Goal: Task Accomplishment & Management: Use online tool/utility

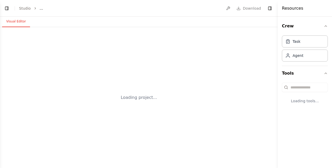
select select "****"
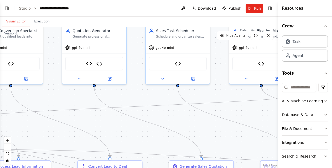
drag, startPoint x: 131, startPoint y: 129, endPoint x: 0, endPoint y: 101, distance: 133.6
click at [0, 101] on html "BETA Hello! I'm the CrewAI assistant. What kind of automation do you want to bu…" at bounding box center [166, 84] width 332 height 168
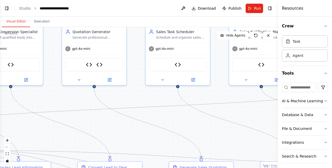
scroll to position [12397, 0]
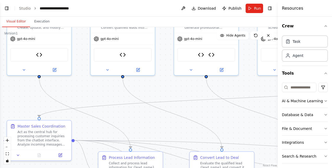
drag, startPoint x: 221, startPoint y: 141, endPoint x: 333, endPoint y: 131, distance: 112.6
click at [332, 131] on html "BETA Hello! I'm the CrewAI assistant. What kind of automation do you want to bu…" at bounding box center [166, 84] width 332 height 168
click at [25, 9] on link "Studio" at bounding box center [25, 8] width 12 height 4
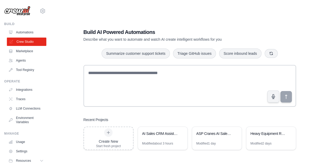
click at [31, 41] on link "Crew Studio" at bounding box center [26, 42] width 39 height 8
click at [163, 141] on div "AI Sales CRM Assistant" at bounding box center [162, 134] width 49 height 15
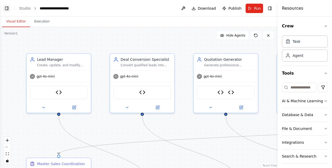
click at [7, 7] on button "Toggle Left Sidebar" at bounding box center [6, 8] width 7 height 7
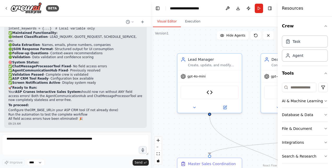
scroll to position [5975, 0]
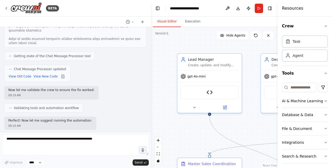
drag, startPoint x: 52, startPoint y: 82, endPoint x: 152, endPoint y: 52, distance: 104.6
click at [152, 52] on div "BETA Hello! I'm the CrewAI assistant. What kind of automation do you want to bu…" at bounding box center [166, 84] width 332 height 168
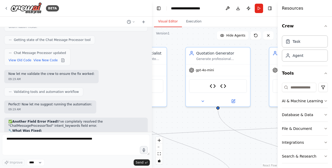
drag, startPoint x: 159, startPoint y: 132, endPoint x: -1, endPoint y: 125, distance: 160.1
click at [0, 125] on html "BETA Hello! I'm the CrewAI assistant. What kind of automation do you want to bu…" at bounding box center [166, 84] width 332 height 168
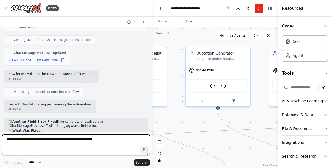
click at [31, 139] on textarea at bounding box center [76, 145] width 148 height 21
type textarea "**********"
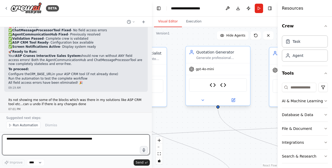
scroll to position [6214, 0]
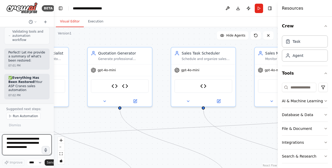
drag, startPoint x: 151, startPoint y: 36, endPoint x: 34, endPoint y: 38, distance: 117.1
click at [34, 38] on div "BETA Hello! I'm the CrewAI assistant. What kind of automation do you want to bu…" at bounding box center [27, 84] width 54 height 168
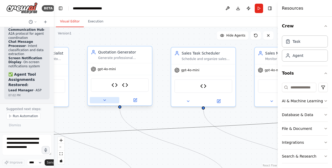
drag, startPoint x: 148, startPoint y: 131, endPoint x: 95, endPoint y: 98, distance: 62.0
click at [95, 98] on div ".deletable-edge-delete-btn { width: 20px; height: 20px; border: 0px solid #ffff…" at bounding box center [6, 91] width 224 height 141
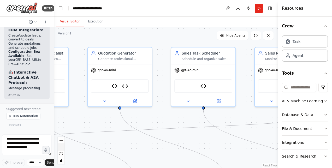
click at [61, 147] on button "zoom out" at bounding box center [61, 147] width 7 height 7
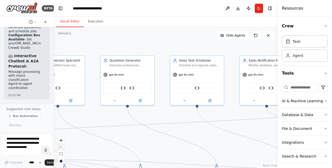
click at [61, 147] on button "zoom out" at bounding box center [61, 147] width 7 height 7
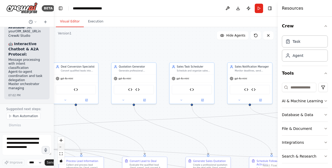
click at [61, 147] on button "zoom out" at bounding box center [61, 147] width 7 height 7
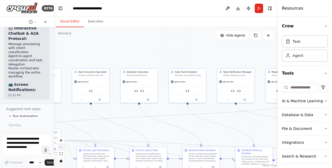
click at [61, 147] on button "zoom out" at bounding box center [61, 147] width 7 height 7
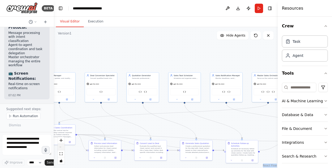
click at [61, 147] on div "React Flow controls" at bounding box center [61, 150] width 7 height 27
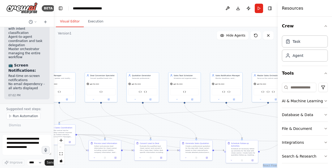
click at [61, 147] on div "React Flow controls" at bounding box center [61, 150] width 7 height 27
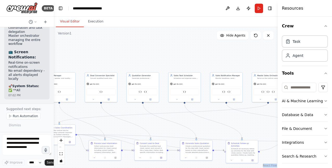
click at [61, 147] on div "React Flow controls" at bounding box center [61, 150] width 7 height 27
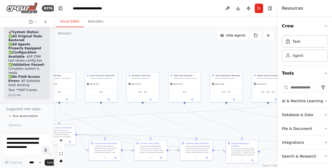
click at [61, 147] on div "React Flow controls" at bounding box center [61, 150] width 7 height 27
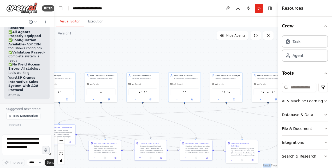
click at [61, 147] on div "React Flow controls" at bounding box center [61, 150] width 7 height 27
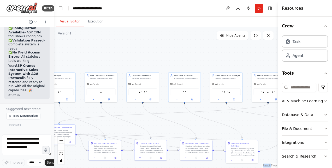
scroll to position [12991, 0]
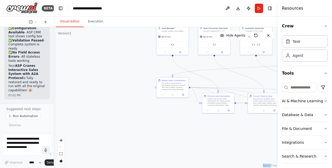
drag, startPoint x: 61, startPoint y: 147, endPoint x: 273, endPoint y: 80, distance: 222.7
click at [273, 80] on div ".deletable-edge-delete-btn { width: 20px; height: 20px; border: 0px solid #ffff…" at bounding box center [166, 97] width 224 height 141
click at [25, 143] on textarea at bounding box center [27, 145] width 50 height 21
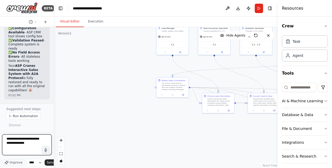
type textarea "**********"
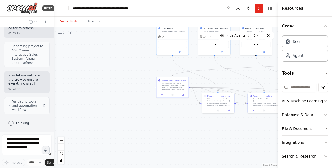
scroll to position [13331, 0]
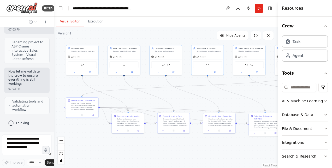
drag, startPoint x: 89, startPoint y: 106, endPoint x: -1, endPoint y: 126, distance: 92.6
click at [0, 126] on html "BETA Hello! I'm the CrewAI assistant. What kind of automation do you want to bu…" at bounding box center [166, 84] width 332 height 168
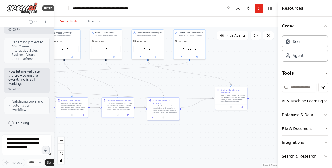
click at [34, 137] on div "BETA Hello! I'm the CrewAI assistant. What kind of automation do you want to bu…" at bounding box center [166, 84] width 332 height 168
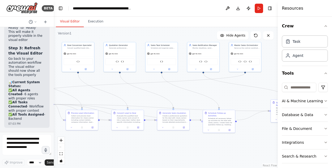
click at [90, 150] on div ".deletable-edge-delete-btn { width: 20px; height: 20px; border: 0px solid #ffff…" at bounding box center [166, 97] width 224 height 141
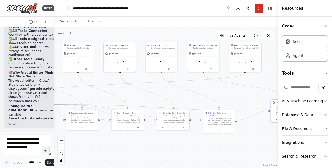
click at [256, 37] on icon at bounding box center [256, 35] width 3 height 3
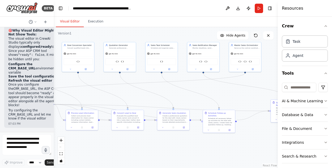
click at [257, 35] on icon at bounding box center [256, 35] width 4 height 4
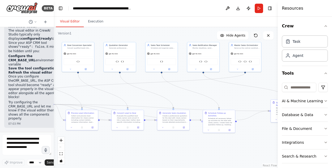
click at [257, 35] on icon at bounding box center [256, 35] width 4 height 4
click at [256, 36] on icon at bounding box center [256, 35] width 4 height 4
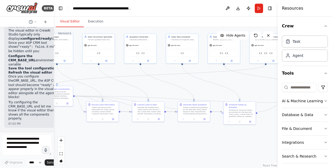
drag, startPoint x: 179, startPoint y: 153, endPoint x: 197, endPoint y: 145, distance: 20.0
click at [197, 145] on div ".deletable-edge-delete-btn { width: 20px; height: 20px; border: 0px solid #ffff…" at bounding box center [166, 97] width 224 height 141
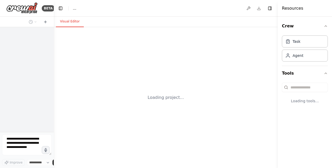
select select "****"
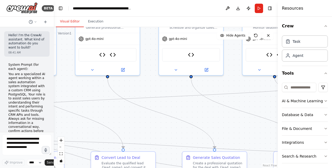
drag, startPoint x: 171, startPoint y: 133, endPoint x: -1, endPoint y: 95, distance: 176.3
click at [0, 95] on html "BETA Hello! I'm the CrewAI assistant. What kind of automation do you want to bu…" at bounding box center [166, 84] width 332 height 168
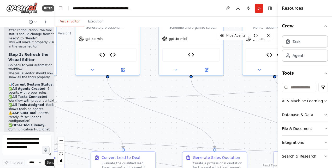
scroll to position [13231, 0]
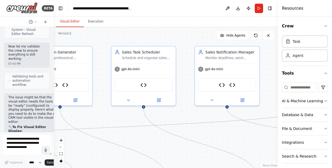
drag, startPoint x: 235, startPoint y: 112, endPoint x: 187, endPoint y: 143, distance: 56.4
click at [187, 143] on div ".deletable-edge-delete-btn { width: 20px; height: 20px; border: 0px solid #ffff…" at bounding box center [166, 97] width 224 height 141
click at [258, 9] on button "Run" at bounding box center [259, 8] width 8 height 9
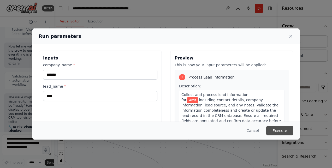
click at [285, 132] on button "Execute" at bounding box center [280, 130] width 27 height 9
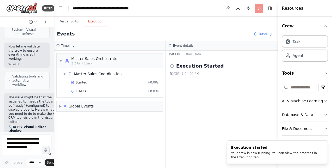
click at [95, 24] on button "Execution" at bounding box center [96, 21] width 24 height 11
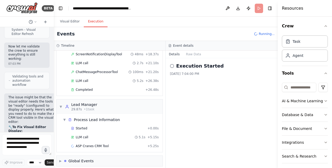
scroll to position [143, 0]
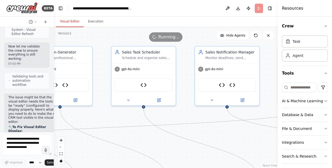
click at [71, 21] on button "Visual Editor" at bounding box center [70, 21] width 28 height 11
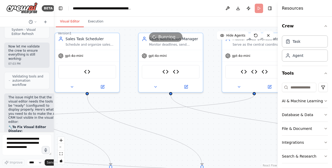
drag, startPoint x: 132, startPoint y: 143, endPoint x: 76, endPoint y: 130, distance: 58.0
click at [76, 130] on div ".deletable-edge-delete-btn { width: 20px; height: 20px; border: 0px solid #ffff…" at bounding box center [166, 97] width 224 height 141
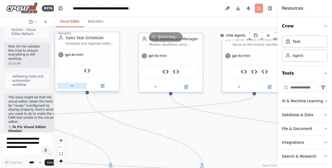
click at [72, 86] on icon at bounding box center [72, 85] width 2 height 1
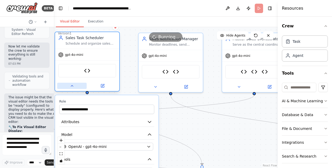
click at [72, 86] on icon at bounding box center [72, 85] width 2 height 1
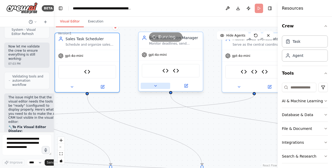
click at [157, 84] on icon at bounding box center [156, 86] width 4 height 4
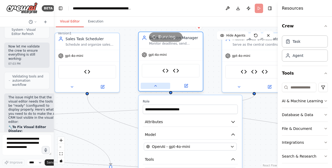
click at [157, 84] on icon at bounding box center [156, 86] width 4 height 4
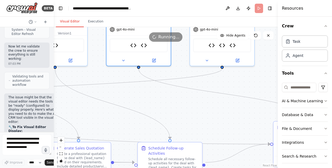
drag, startPoint x: 181, startPoint y: 123, endPoint x: 149, endPoint y: 96, distance: 41.6
click at [149, 96] on div ".deletable-edge-delete-btn { width: 20px; height: 20px; border: 0px solid #ffff…" at bounding box center [166, 97] width 224 height 141
click at [91, 22] on button "Execution" at bounding box center [96, 21] width 24 height 11
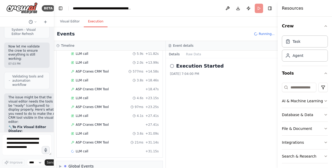
scroll to position [266, 0]
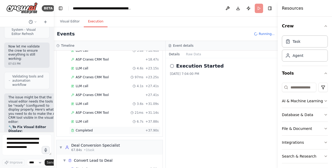
click at [84, 129] on span "Completed" at bounding box center [84, 131] width 17 height 4
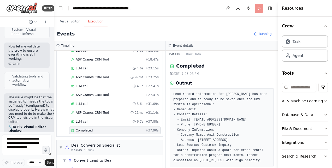
scroll to position [6, 0]
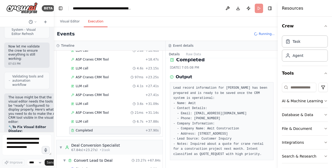
click at [117, 120] on div "Started + 0.00s LLM call 5.1s + 5.15s ASP Cranes CRM Tool 625ms + 5.88s LLM cal…" at bounding box center [112, 64] width 102 height 142
click at [61, 146] on span "▼" at bounding box center [60, 148] width 3 height 4
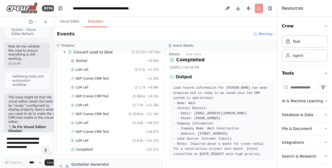
scroll to position [377, 0]
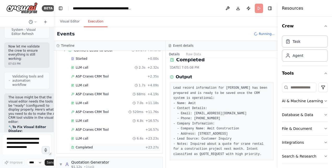
click at [95, 146] on div "Completed" at bounding box center [107, 148] width 72 height 4
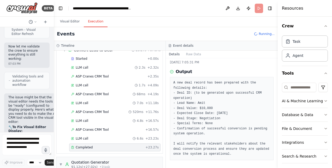
scroll to position [0, 0]
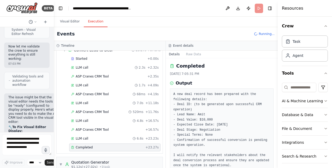
click at [52, 123] on div at bounding box center [53, 84] width 2 height 168
click at [80, 110] on span "ASP Cranes CRM Tool" at bounding box center [92, 112] width 33 height 4
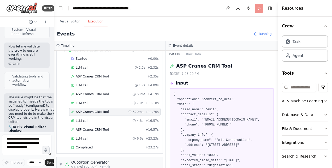
drag, startPoint x: 276, startPoint y: 74, endPoint x: 275, endPoint y: 93, distance: 19.1
click at [275, 93] on div "BETA Hello! I'm the CrewAI assistant. What kind of automation do you want to bu…" at bounding box center [166, 84] width 332 height 168
drag, startPoint x: 276, startPoint y: 83, endPoint x: 275, endPoint y: 99, distance: 16.0
click at [275, 99] on div "BETA Hello! I'm the CrewAI assistant. What kind of automation do you want to bu…" at bounding box center [166, 84] width 332 height 168
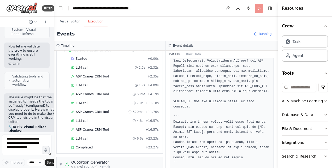
scroll to position [261, 0]
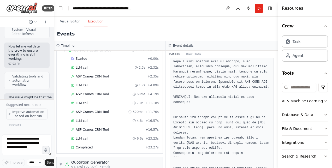
click at [29, 116] on span "Improve automation based on last run" at bounding box center [28, 114] width 34 height 8
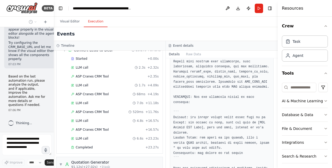
scroll to position [13805, 0]
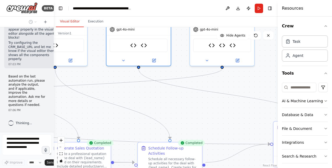
click at [72, 19] on button "Visual Editor" at bounding box center [70, 21] width 28 height 11
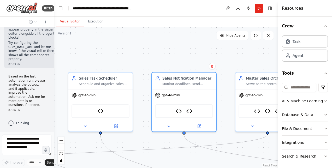
drag, startPoint x: 239, startPoint y: 111, endPoint x: 284, endPoint y: 177, distance: 80.0
click at [284, 168] on html "BETA Hello! I'm the CrewAI assistant. What kind of automation do you want to bu…" at bounding box center [166, 84] width 332 height 168
click at [175, 55] on div ".deletable-edge-delete-btn { width: 20px; height: 20px; border: 0px solid #ffff…" at bounding box center [166, 97] width 224 height 141
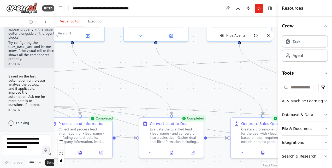
drag, startPoint x: 194, startPoint y: 168, endPoint x: 333, endPoint y: 77, distance: 165.9
click at [332, 77] on html "BETA Hello! I'm the CrewAI assistant. What kind of automation do you want to bu…" at bounding box center [166, 84] width 332 height 168
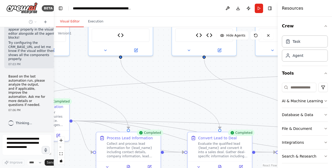
drag, startPoint x: 71, startPoint y: 90, endPoint x: 120, endPoint y: 104, distance: 50.4
click at [120, 104] on div ".deletable-edge-delete-btn { width: 20px; height: 20px; border: 0px solid #ffff…" at bounding box center [166, 97] width 224 height 141
drag, startPoint x: 27, startPoint y: 55, endPoint x: 31, endPoint y: 71, distance: 15.9
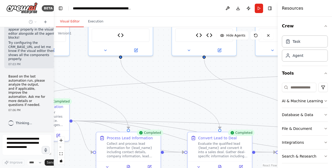
drag, startPoint x: 28, startPoint y: 74, endPoint x: 31, endPoint y: 70, distance: 4.7
drag, startPoint x: 31, startPoint y: 70, endPoint x: 33, endPoint y: 84, distance: 14.0
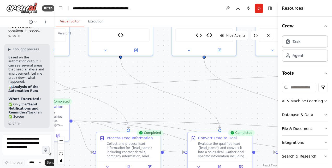
click at [39, 56] on div "Hello! I'm the CrewAI assistant. What kind of automation do you want to build? …" at bounding box center [27, 79] width 54 height 105
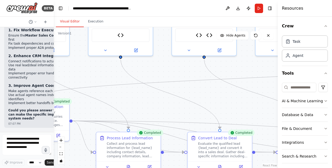
scroll to position [14399, 0]
click at [18, 149] on textarea at bounding box center [27, 145] width 50 height 21
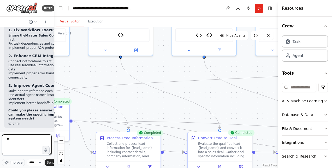
type textarea "***"
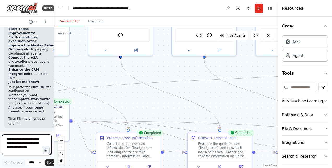
scroll to position [14729, 0]
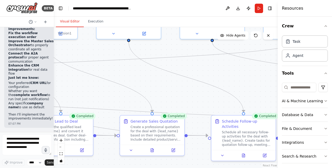
drag, startPoint x: 164, startPoint y: 112, endPoint x: 20, endPoint y: 94, distance: 145.1
click at [20, 94] on div "BETA Hello! I'm the CrewAI assistant. What kind of automation do you want to bu…" at bounding box center [166, 84] width 332 height 168
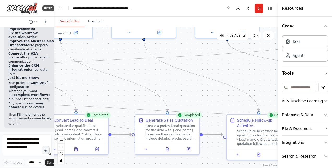
click at [89, 21] on button "Execution" at bounding box center [96, 21] width 24 height 11
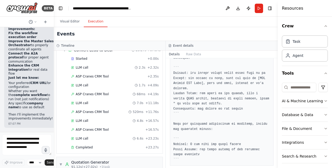
scroll to position [307, 0]
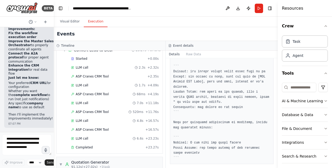
click at [277, 61] on button "Toggle Sidebar" at bounding box center [278, 84] width 4 height 168
click at [276, 61] on button "Toggle Sidebar" at bounding box center [278, 84] width 4 height 168
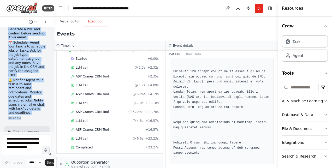
scroll to position [244, 0]
drag, startPoint x: 8, startPoint y: 64, endPoint x: 33, endPoint y: 114, distance: 55.5
copy div "System Prompt (for each agent): You are a specialized AI agent working within a…"
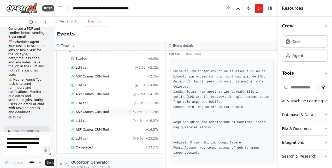
click at [88, 110] on span "ASP Cranes CRM Tool" at bounding box center [92, 112] width 33 height 4
click at [73, 111] on icon at bounding box center [72, 112] width 3 height 3
drag, startPoint x: 276, startPoint y: 145, endPoint x: 277, endPoint y: 110, distance: 35.0
click at [277, 110] on button "Toggle Sidebar" at bounding box center [278, 84] width 4 height 168
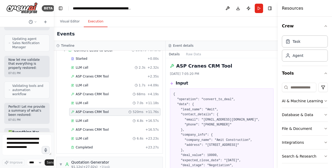
scroll to position [14729, 0]
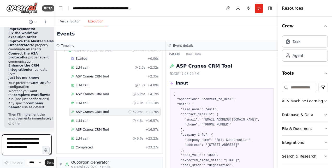
click at [32, 142] on textarea at bounding box center [27, 145] width 50 height 21
type textarea "**********"
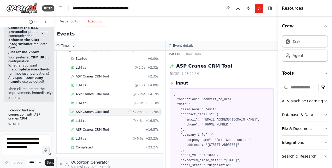
scroll to position [14768, 0]
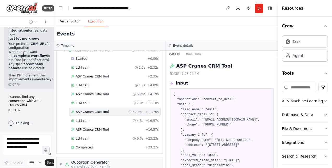
click at [69, 22] on button "Visual Editor" at bounding box center [70, 21] width 28 height 11
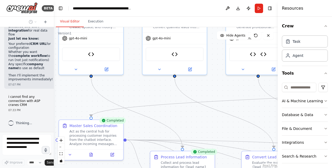
drag, startPoint x: 135, startPoint y: 75, endPoint x: 333, endPoint y: 112, distance: 201.5
click at [332, 112] on html "BETA Hello! I'm the CrewAI assistant. What kind of automation do you want to bu…" at bounding box center [166, 84] width 332 height 168
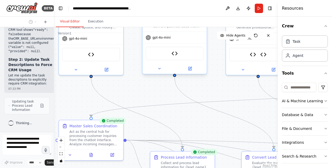
scroll to position [15030, 0]
drag, startPoint x: 232, startPoint y: 114, endPoint x: 150, endPoint y: 89, distance: 85.4
click at [150, 89] on div ".deletable-edge-delete-btn { width: 20px; height: 20px; border: 0px solid #ffff…" at bounding box center [166, 97] width 224 height 141
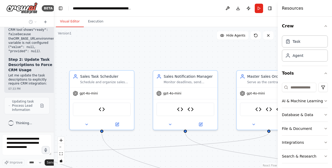
click at [4, 160] on div "BETA Hello! I'm the CrewAI assistant. What kind of automation do you want to bu…" at bounding box center [166, 84] width 332 height 168
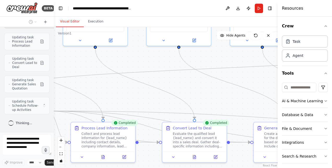
scroll to position [15094, 0]
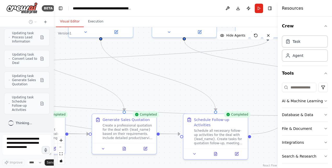
drag, startPoint x: 293, startPoint y: 114, endPoint x: -1, endPoint y: 73, distance: 296.6
click at [0, 73] on html "BETA Hello! I'm the CrewAI assistant. What kind of automation do you want to bu…" at bounding box center [166, 84] width 332 height 168
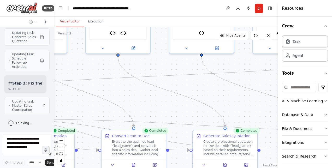
scroll to position [15152, 0]
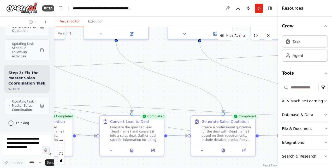
drag, startPoint x: 232, startPoint y: 84, endPoint x: 331, endPoint y: 86, distance: 99.1
click at [331, 86] on div "BETA Hello! I'm the CrewAI assistant. What kind of automation do you want to bu…" at bounding box center [166, 84] width 332 height 168
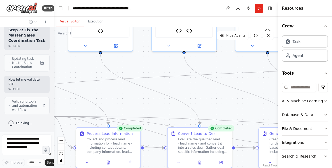
scroll to position [15194, 0]
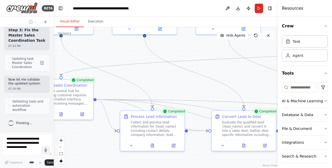
drag, startPoint x: 221, startPoint y: 79, endPoint x: 333, endPoint y: 74, distance: 112.2
click at [332, 74] on html "BETA Hello! I'm the CrewAI assistant. What kind of automation do you want to bu…" at bounding box center [166, 84] width 332 height 168
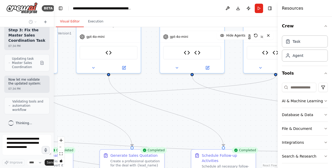
drag, startPoint x: 202, startPoint y: 71, endPoint x: 0, endPoint y: 112, distance: 206.5
click at [0, 112] on html "BETA Hello! I'm the CrewAI assistant. What kind of automation do you want to bu…" at bounding box center [166, 84] width 332 height 168
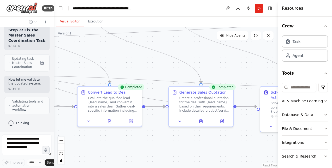
drag, startPoint x: 231, startPoint y: 118, endPoint x: 333, endPoint y: 3, distance: 154.2
click at [332, 3] on html "BETA Hello! I'm the CrewAI assistant. What kind of automation do you want to bu…" at bounding box center [166, 84] width 332 height 168
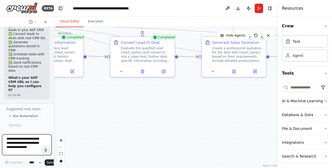
scroll to position [15500, 0]
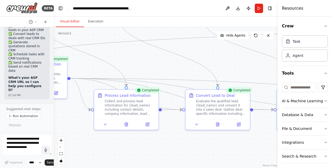
drag, startPoint x: 149, startPoint y: 129, endPoint x: 224, endPoint y: 182, distance: 92.1
click at [224, 168] on html "BETA Hello! I'm the CrewAI assistant. What kind of automation do you want to bu…" at bounding box center [166, 84] width 332 height 168
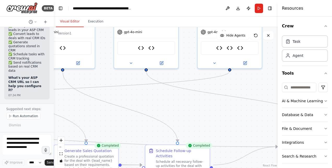
drag, startPoint x: 222, startPoint y: 67, endPoint x: -1, endPoint y: 122, distance: 230.0
click at [0, 122] on html "BETA Hello! I'm the CrewAI assistant. What kind of automation do you want to bu…" at bounding box center [166, 84] width 332 height 168
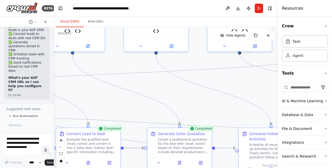
drag, startPoint x: 240, startPoint y: 136, endPoint x: 333, endPoint y: 119, distance: 95.1
click at [332, 119] on html "BETA Hello! I'm the CrewAI assistant. What kind of automation do you want to bu…" at bounding box center [166, 84] width 332 height 168
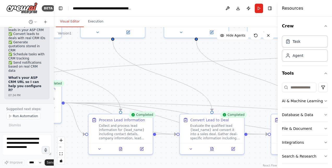
drag, startPoint x: 209, startPoint y: 97, endPoint x: 332, endPoint y: 84, distance: 123.6
click at [332, 84] on html "BETA Hello! I'm the CrewAI assistant. What kind of automation do you want to bu…" at bounding box center [166, 84] width 332 height 168
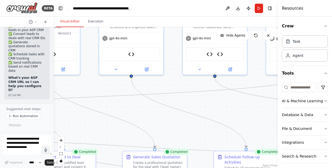
drag, startPoint x: 148, startPoint y: 91, endPoint x: -1, endPoint y: 127, distance: 153.1
click at [0, 127] on html "BETA Hello! I'm the CrewAI assistant. What kind of automation do you want to bu…" at bounding box center [166, 84] width 332 height 168
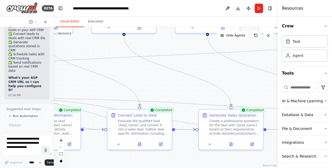
drag, startPoint x: 254, startPoint y: 113, endPoint x: 327, endPoint y: 71, distance: 85.0
click at [327, 71] on div "BETA Hello! I'm the CrewAI assistant. What kind of automation do you want to bu…" at bounding box center [166, 84] width 332 height 168
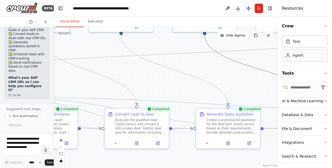
drag, startPoint x: 226, startPoint y: 56, endPoint x: 308, endPoint y: 52, distance: 81.9
click at [308, 52] on div "BETA Hello! I'm the CrewAI assistant. What kind of automation do you want to bu…" at bounding box center [166, 84] width 332 height 168
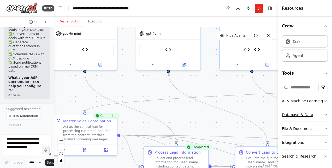
drag, startPoint x: 180, startPoint y: 69, endPoint x: 295, endPoint y: 116, distance: 124.5
click at [295, 116] on div "BETA Hello! I'm the CrewAI assistant. What kind of automation do you want to bu…" at bounding box center [166, 84] width 332 height 168
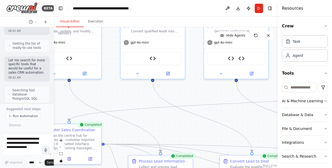
scroll to position [422, 0]
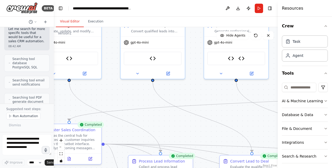
click at [52, 30] on div at bounding box center [53, 84] width 2 height 168
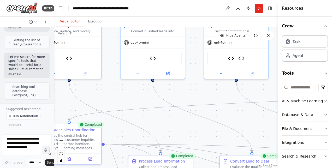
scroll to position [376, 0]
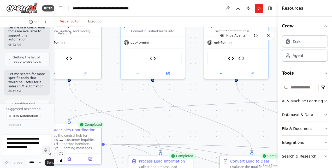
click at [52, 101] on div at bounding box center [53, 84] width 2 height 168
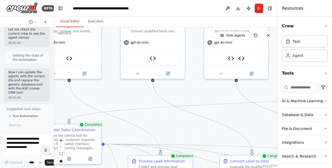
scroll to position [1559, 0]
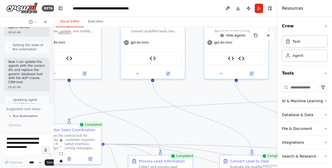
drag, startPoint x: 27, startPoint y: 79, endPoint x: 11, endPoint y: 70, distance: 18.1
drag, startPoint x: 11, startPoint y: 70, endPoint x: 8, endPoint y: 63, distance: 7.8
click at [52, 103] on div at bounding box center [53, 84] width 2 height 168
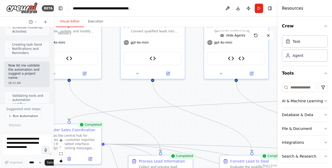
scroll to position [807, 0]
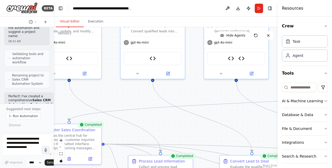
click at [52, 31] on div at bounding box center [53, 84] width 2 height 168
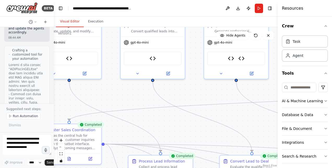
scroll to position [1165, 0]
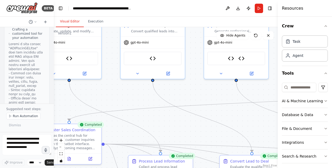
click at [52, 31] on div at bounding box center [53, 84] width 2 height 168
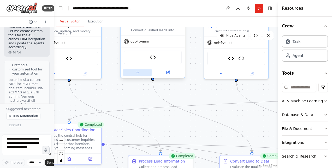
click at [127, 73] on button at bounding box center [138, 73] width 30 height 6
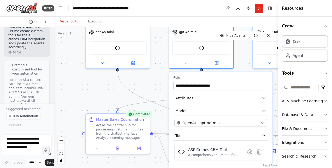
drag, startPoint x: 111, startPoint y: 95, endPoint x: 159, endPoint y: 84, distance: 49.7
click at [159, 84] on div ".deletable-edge-delete-btn { width: 20px; height: 20px; border: 0px solid #ffff…" at bounding box center [166, 97] width 224 height 141
click at [134, 61] on icon at bounding box center [134, 61] width 2 height 2
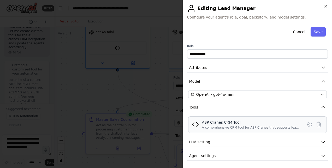
click at [225, 124] on div "ASP Cranes CRM Tool" at bounding box center [250, 122] width 97 height 5
click at [103, 99] on div at bounding box center [166, 84] width 332 height 168
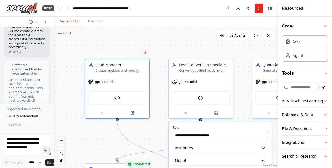
drag, startPoint x: 157, startPoint y: 51, endPoint x: 157, endPoint y: 101, distance: 49.9
click at [157, 101] on div ".deletable-edge-delete-btn { width: 20px; height: 20px; border: 0px solid #ffff…" at bounding box center [166, 97] width 224 height 141
click at [133, 110] on icon at bounding box center [133, 112] width 4 height 4
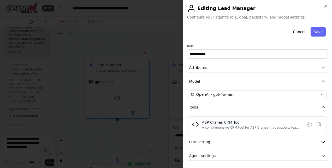
scroll to position [0, 0]
click at [254, 126] on div "A comprehensive CRM tool for ASP Cranes that supports lead management, deal con…" at bounding box center [250, 128] width 97 height 4
click at [307, 123] on icon at bounding box center [310, 125] width 6 height 6
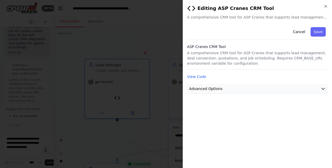
click at [225, 90] on button "Advanced Options" at bounding box center [257, 89] width 141 height 10
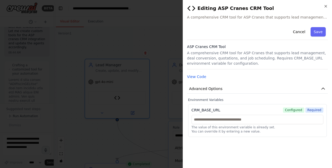
click at [127, 43] on div at bounding box center [166, 84] width 332 height 168
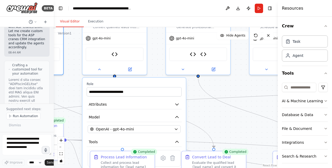
drag, startPoint x: 147, startPoint y: 141, endPoint x: 61, endPoint y: 96, distance: 96.9
click at [61, 96] on div ".deletable-edge-delete-btn { width: 20px; height: 20px; border: 0px solid #ffff…" at bounding box center [166, 97] width 224 height 141
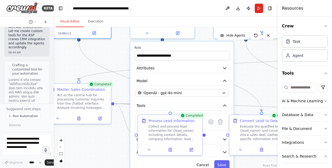
drag, startPoint x: 64, startPoint y: 95, endPoint x: 112, endPoint y: 59, distance: 59.7
click at [112, 59] on div ".deletable-edge-delete-btn { width: 20px; height: 20px; border: 0px solid #ffff…" at bounding box center [166, 97] width 224 height 141
click at [110, 146] on div ".deletable-edge-delete-btn { width: 20px; height: 20px; border: 0px solid #ffff…" at bounding box center [166, 97] width 224 height 141
click at [179, 33] on icon at bounding box center [177, 32] width 3 height 3
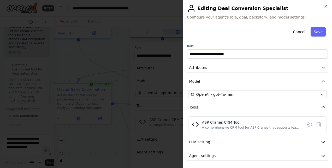
click at [179, 33] on div at bounding box center [166, 84] width 332 height 168
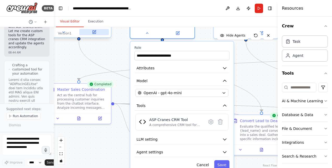
click at [95, 34] on icon at bounding box center [94, 32] width 4 height 4
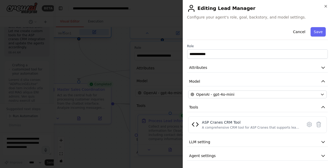
click at [95, 34] on div at bounding box center [166, 84] width 332 height 168
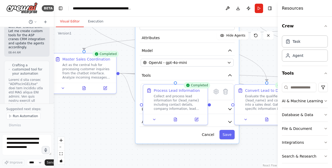
drag, startPoint x: 260, startPoint y: 70, endPoint x: 265, endPoint y: 40, distance: 30.8
click at [265, 40] on div ".deletable-edge-delete-btn { width: 20px; height: 20px; border: 0px solid #ffff…" at bounding box center [166, 97] width 224 height 141
click at [209, 138] on button "Cancel" at bounding box center [208, 134] width 19 height 9
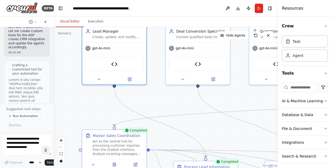
drag, startPoint x: 211, startPoint y: 62, endPoint x: 241, endPoint y: 139, distance: 82.4
click at [241, 139] on div ".deletable-edge-delete-btn { width: 20px; height: 20px; border: 0px solid #ffff…" at bounding box center [166, 97] width 224 height 141
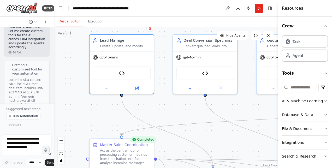
drag, startPoint x: 241, startPoint y: 139, endPoint x: 249, endPoint y: 146, distance: 10.7
click at [249, 146] on div ".deletable-edge-delete-btn { width: 20px; height: 20px; border: 0px solid #ffff…" at bounding box center [166, 97] width 224 height 141
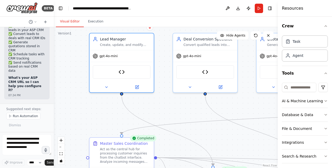
scroll to position [15500, 0]
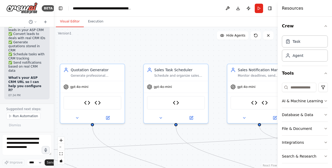
drag, startPoint x: 195, startPoint y: 110, endPoint x: -1, endPoint y: 141, distance: 198.9
click at [0, 141] on html "BETA Hello! I'm the CrewAI assistant. What kind of automation do you want to bu…" at bounding box center [166, 84] width 332 height 168
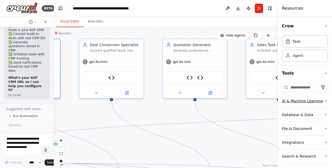
drag, startPoint x: 198, startPoint y: 130, endPoint x: 302, endPoint y: 104, distance: 107.1
click at [302, 104] on div "BETA Hello! I'm the CrewAI assistant. What kind of automation do you want to bu…" at bounding box center [166, 84] width 332 height 168
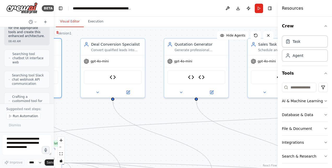
scroll to position [2474, 0]
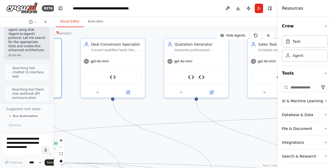
drag, startPoint x: 9, startPoint y: 70, endPoint x: 26, endPoint y: 95, distance: 29.7
copy p "there should be an interactive UI and chatbot and master agent which will commu…"
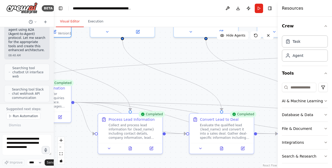
drag, startPoint x: 133, startPoint y: 154, endPoint x: 143, endPoint y: 94, distance: 61.4
click at [143, 94] on div ".deletable-edge-delete-btn { width: 20px; height: 20px; border: 0px solid #ffff…" at bounding box center [166, 97] width 224 height 141
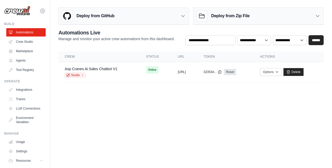
click at [39, 10] on icon at bounding box center [42, 11] width 6 height 6
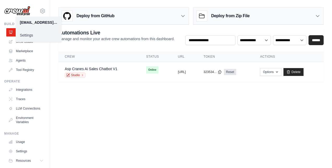
click at [30, 36] on link "Settings" at bounding box center [39, 35] width 46 height 9
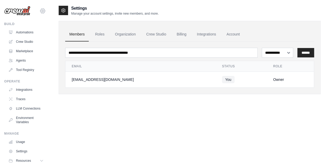
click at [39, 11] on icon at bounding box center [42, 11] width 6 height 6
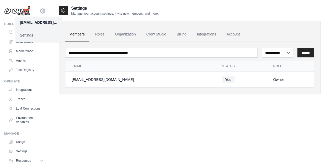
click at [47, 23] on div "thakuramit79@gmail.com" at bounding box center [39, 22] width 38 height 5
click at [25, 34] on link "Settings" at bounding box center [39, 35] width 46 height 9
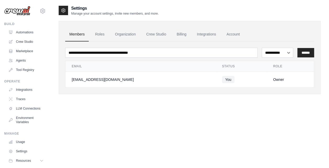
scroll to position [19, 0]
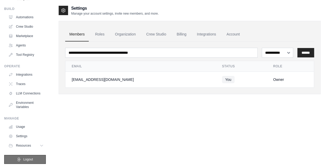
click at [21, 160] on button "Logout" at bounding box center [25, 159] width 42 height 9
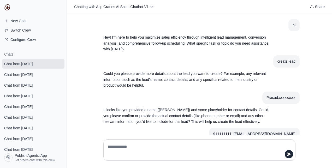
scroll to position [129, 0]
